Goal: Task Accomplishment & Management: Manage account settings

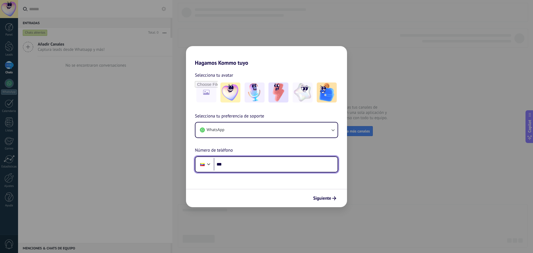
click at [235, 165] on input "***" at bounding box center [276, 164] width 124 height 13
type input "**********"
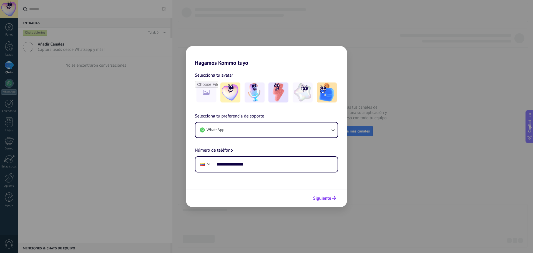
click at [318, 198] on span "Siguiente" at bounding box center [322, 198] width 18 height 4
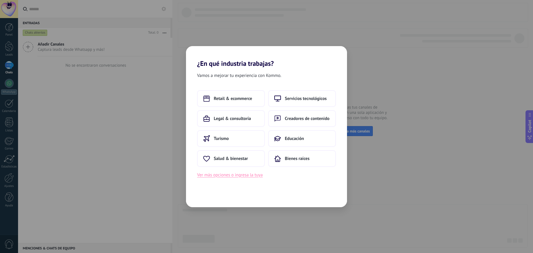
click at [228, 173] on button "Ver más opciones o ingresa la tuya" at bounding box center [230, 174] width 66 height 7
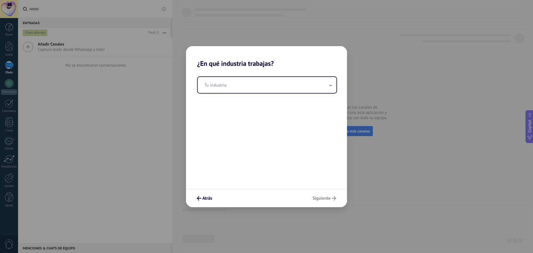
click at [298, 95] on div "Tu industria" at bounding box center [266, 127] width 161 height 121
click at [313, 89] on input "text" at bounding box center [267, 85] width 139 height 16
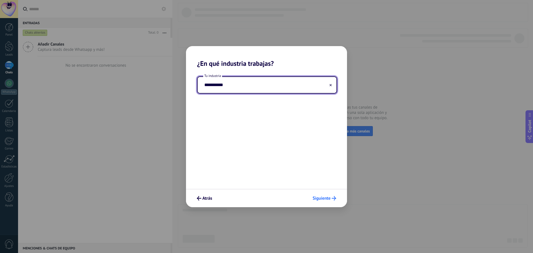
type input "**********"
click at [330, 197] on span "Siguiente" at bounding box center [322, 198] width 18 height 4
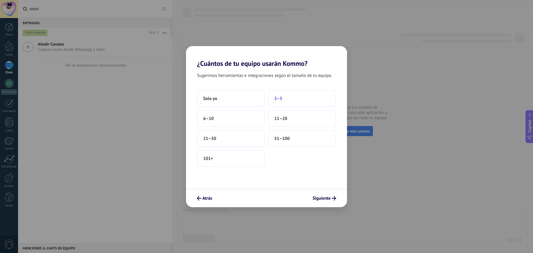
click at [278, 101] on span "2–5" at bounding box center [278, 99] width 8 height 6
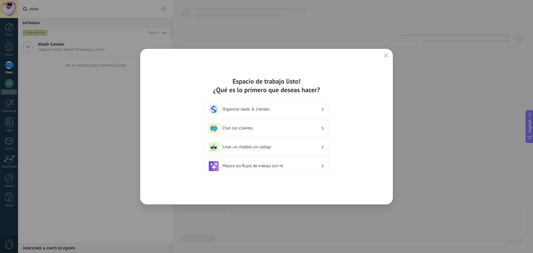
click at [298, 131] on div "Chat con clientes" at bounding box center [266, 128] width 115 height 10
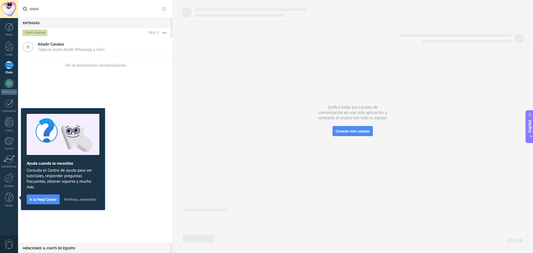
drag, startPoint x: 199, startPoint y: 99, endPoint x: 182, endPoint y: 113, distance: 22.5
click at [182, 113] on div at bounding box center [353, 125] width 350 height 245
click at [94, 199] on span "Perfecto, entendido" at bounding box center [80, 199] width 32 height 4
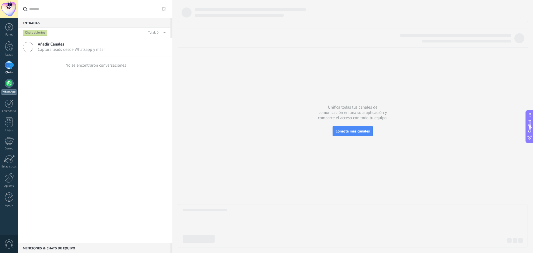
click at [12, 82] on div at bounding box center [9, 83] width 9 height 9
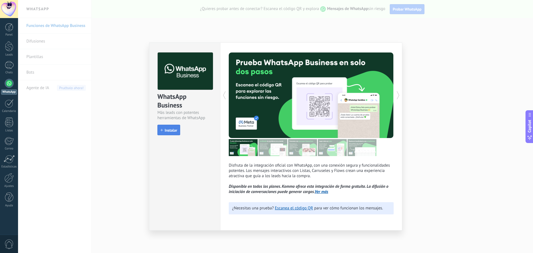
click at [175, 133] on button "Instalar" at bounding box center [168, 130] width 23 height 11
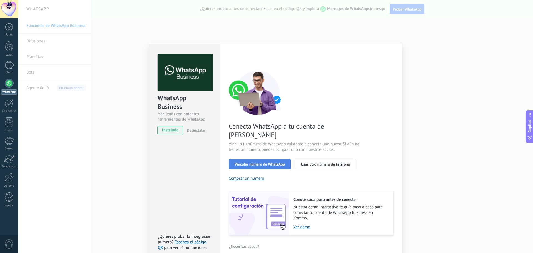
click at [241, 162] on span "Vincular número de WhatsApp" at bounding box center [260, 164] width 50 height 4
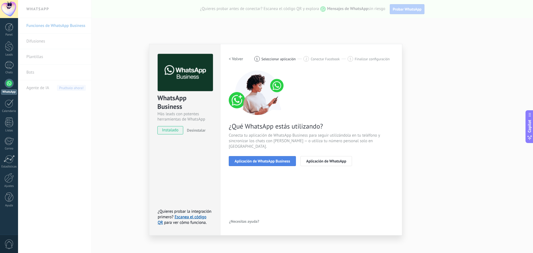
click at [252, 159] on span "Aplicación de WhatsApp Business" at bounding box center [263, 161] width 56 height 4
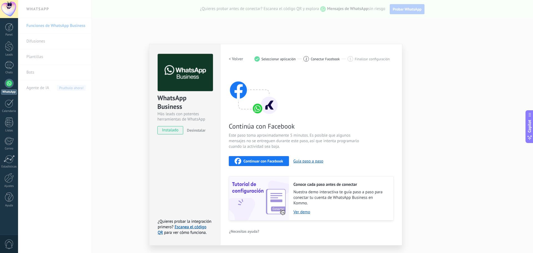
click at [276, 163] on span "Continuar con Facebook" at bounding box center [263, 161] width 40 height 4
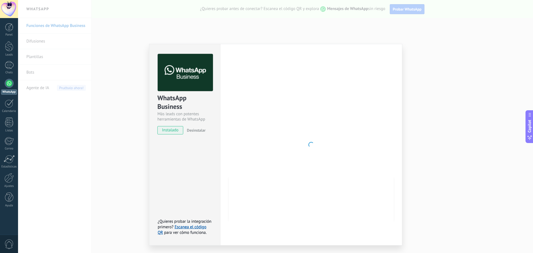
click at [95, 124] on div "WhatsApp Business Más leads con potentes herramientas de WhatsApp instalado Des…" at bounding box center [275, 126] width 515 height 253
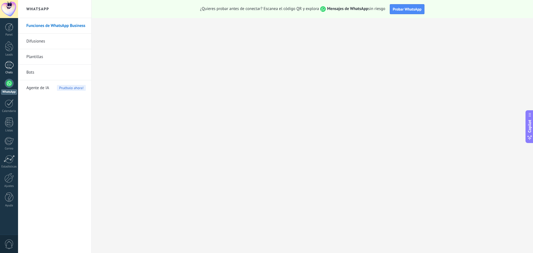
click at [12, 71] on div "Chats" at bounding box center [9, 73] width 16 height 4
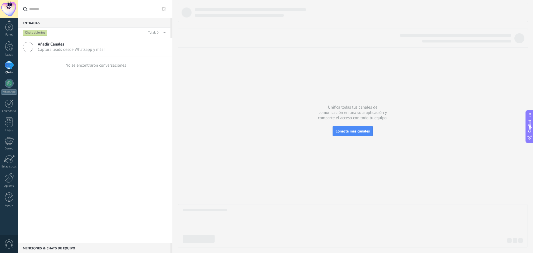
click at [7, 37] on div "Panel Leads Chats WhatsApp Clientes" at bounding box center [9, 118] width 18 height 190
click at [15, 182] on link "Ajustes" at bounding box center [9, 180] width 18 height 15
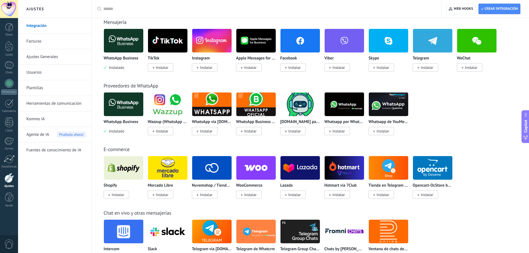
scroll to position [105, 0]
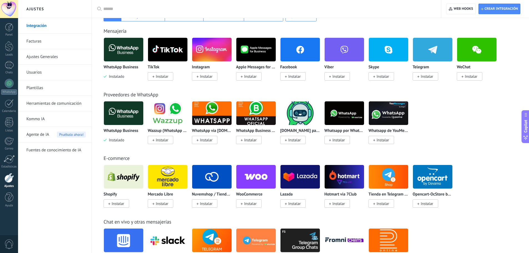
click at [121, 61] on img at bounding box center [123, 49] width 39 height 27
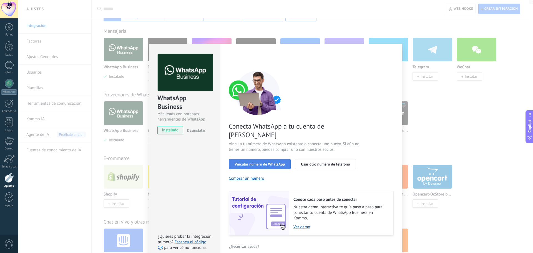
click at [251, 162] on span "Vincular número de WhatsApp" at bounding box center [260, 164] width 50 height 4
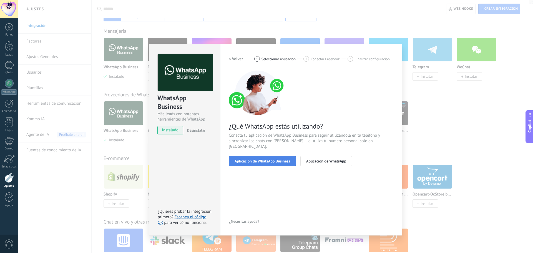
click at [255, 159] on span "Aplicación de WhatsApp Business" at bounding box center [263, 161] width 56 height 4
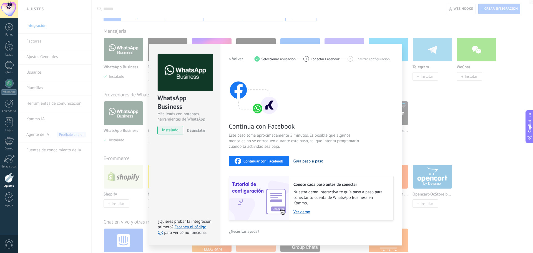
click at [307, 160] on button "Guía paso a paso" at bounding box center [308, 161] width 30 height 5
click at [234, 28] on div "WhatsApp Business Más leads con potentes herramientas de WhatsApp instalado Des…" at bounding box center [275, 126] width 515 height 253
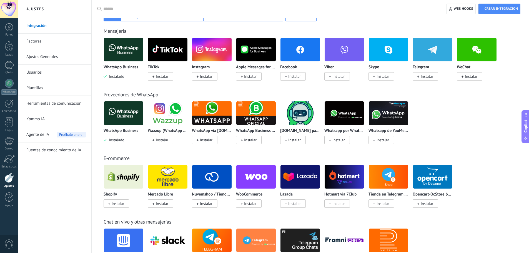
click at [56, 57] on link "Ajustes Generales" at bounding box center [55, 57] width 59 height 16
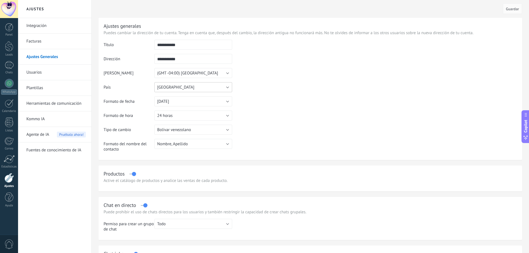
click at [223, 88] on button "[GEOGRAPHIC_DATA]" at bounding box center [193, 87] width 78 height 10
click at [199, 109] on li "[GEOGRAPHIC_DATA]" at bounding box center [191, 111] width 81 height 9
click at [185, 47] on input "**********" at bounding box center [193, 45] width 78 height 10
type input "*"
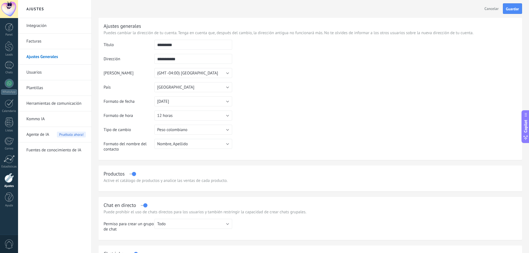
type input "*********"
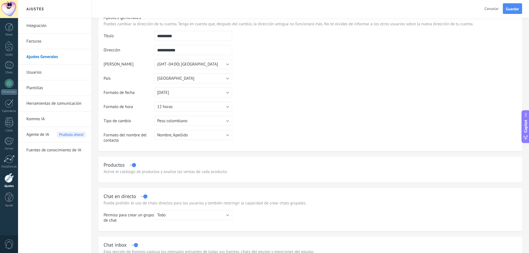
scroll to position [0, 0]
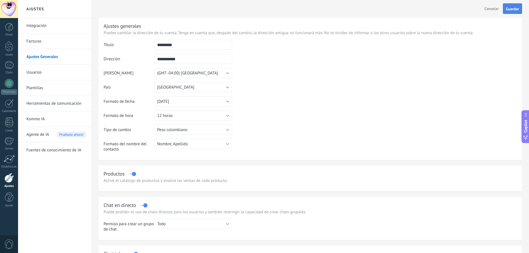
click at [517, 11] on span "Guardar" at bounding box center [512, 9] width 13 height 4
drag, startPoint x: 0, startPoint y: 0, endPoint x: 41, endPoint y: 72, distance: 82.9
click at [41, 72] on link "Usuarios" at bounding box center [55, 73] width 59 height 16
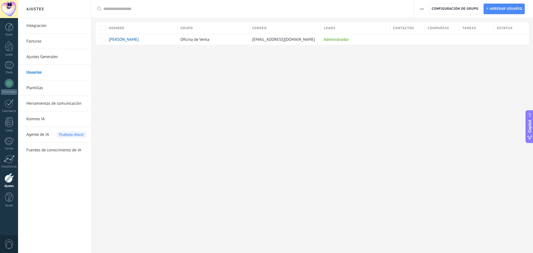
click at [58, 27] on link "Integración" at bounding box center [55, 26] width 59 height 16
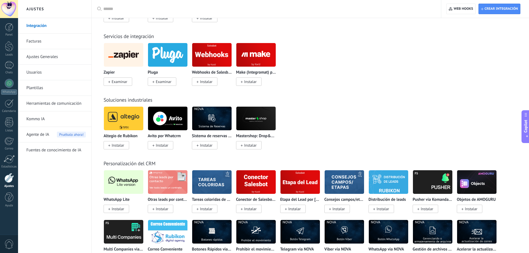
scroll to position [873, 0]
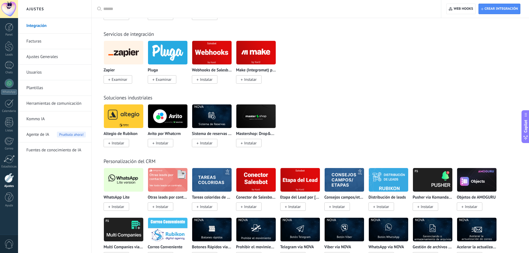
click at [119, 206] on span "Instalar" at bounding box center [118, 206] width 12 height 5
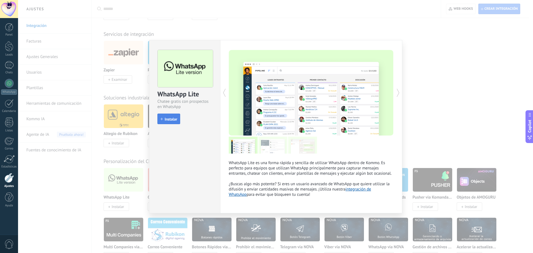
click at [170, 117] on span "Instalar" at bounding box center [171, 119] width 12 height 4
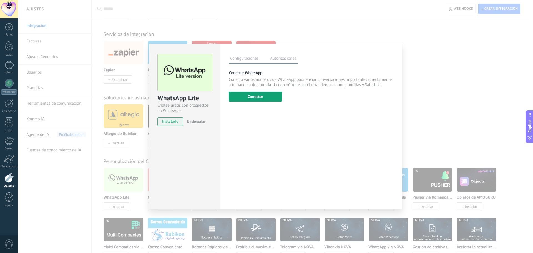
click at [251, 94] on button "Conectar" at bounding box center [255, 97] width 53 height 10
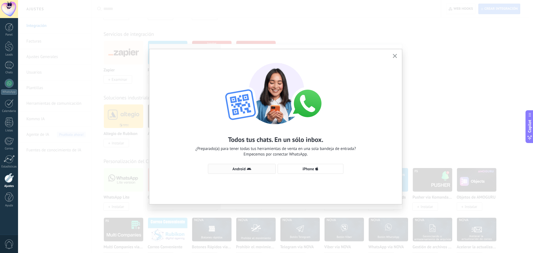
click at [237, 168] on span "Android" at bounding box center [238, 169] width 13 height 4
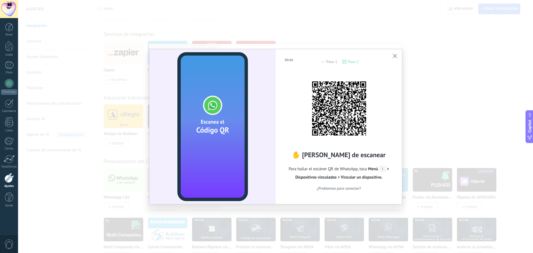
click at [394, 57] on icon "button" at bounding box center [395, 56] width 4 height 4
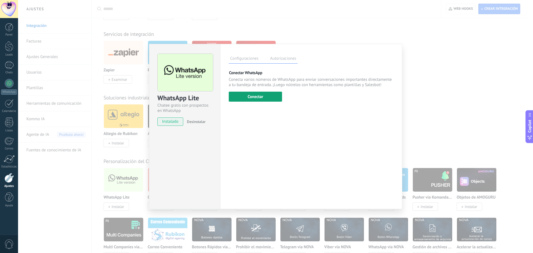
click at [257, 99] on button "Conectar" at bounding box center [255, 97] width 53 height 10
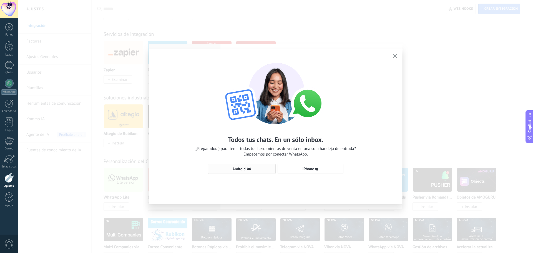
click at [251, 172] on button "Android" at bounding box center [242, 169] width 68 height 10
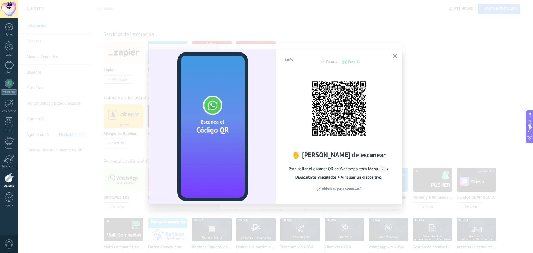
drag, startPoint x: 392, startPoint y: 56, endPoint x: 396, endPoint y: 63, distance: 7.3
click at [396, 63] on div "Atrás Paso 1 Paso 2 ✋ [PERSON_NAME] de escanear Para hallar el escáner QR de Wh…" at bounding box center [275, 126] width 253 height 155
click at [396, 57] on icon "button" at bounding box center [395, 56] width 4 height 4
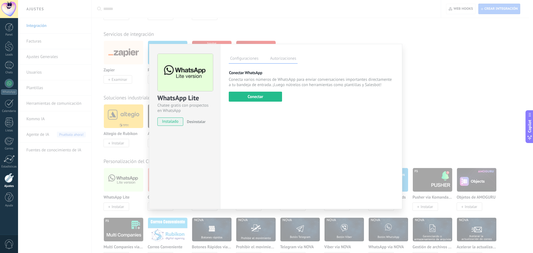
click at [363, 31] on div "WhatsApp Lite Chatee gratis con prospectos en WhatsApp instalado Desinstalar Co…" at bounding box center [275, 126] width 515 height 253
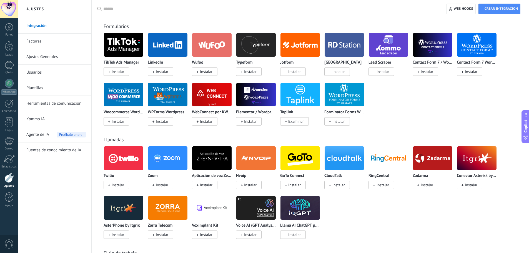
scroll to position [0, 0]
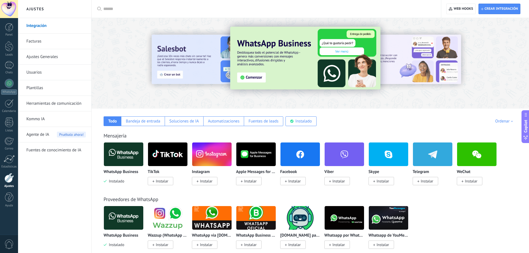
click at [125, 159] on img at bounding box center [123, 154] width 39 height 27
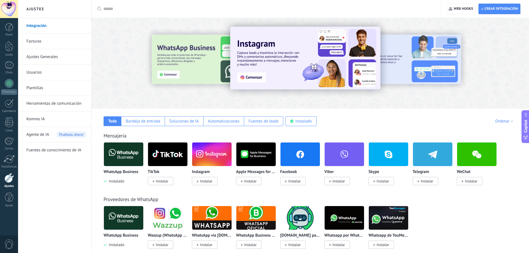
click at [118, 152] on img at bounding box center [123, 154] width 39 height 27
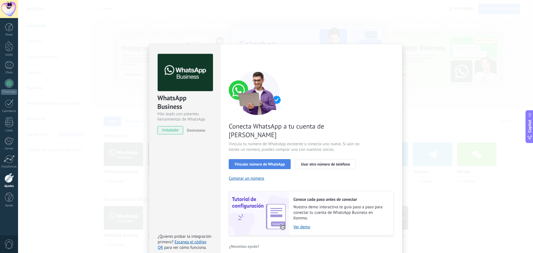
click at [248, 162] on span "Vincular número de WhatsApp" at bounding box center [260, 164] width 50 height 4
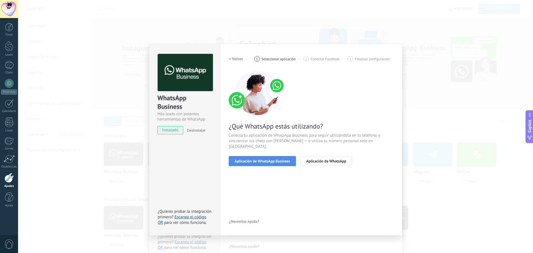
click at [248, 159] on span "Aplicación de WhatsApp Business" at bounding box center [263, 161] width 56 height 4
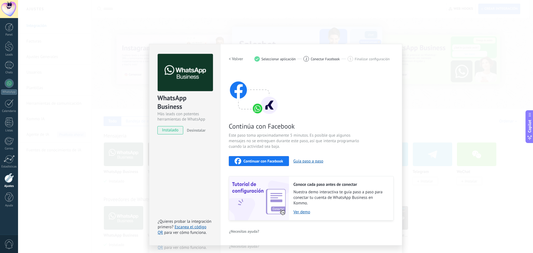
click at [248, 157] on button "Continuar con Facebook" at bounding box center [259, 161] width 60 height 10
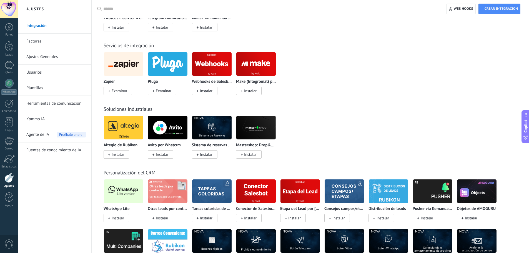
scroll to position [975, 0]
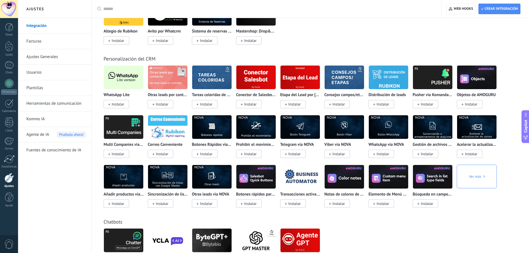
click at [126, 104] on span "Instalar" at bounding box center [117, 104] width 26 height 8
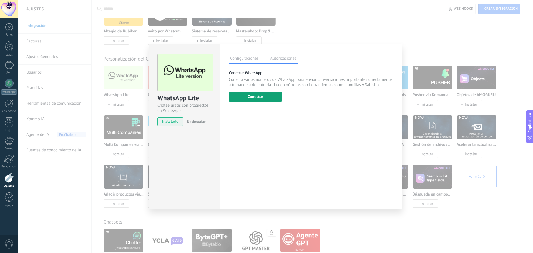
click at [242, 98] on button "Conectar" at bounding box center [255, 97] width 53 height 10
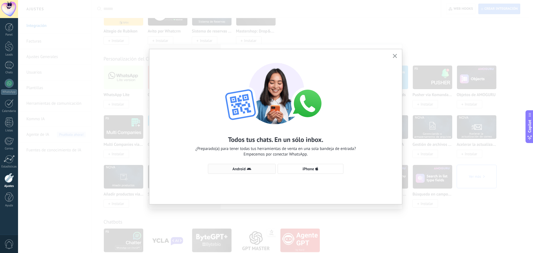
click at [242, 167] on span "Android" at bounding box center [238, 169] width 13 height 4
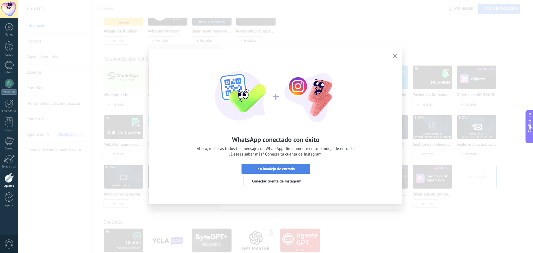
click at [252, 168] on span "Ir a bandeja de entrada" at bounding box center [276, 169] width 62 height 4
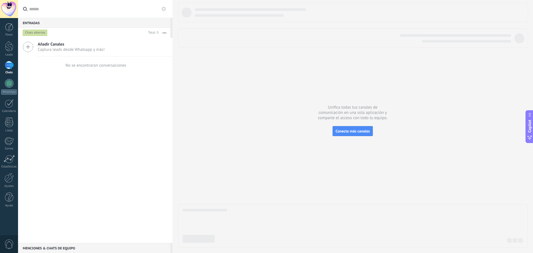
click at [6, 68] on div at bounding box center [9, 65] width 9 height 8
click at [7, 82] on div at bounding box center [9, 83] width 9 height 9
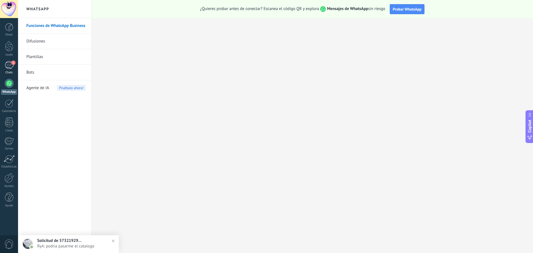
click at [8, 68] on div "1" at bounding box center [9, 65] width 9 height 8
